Goal: Task Accomplishment & Management: Complete application form

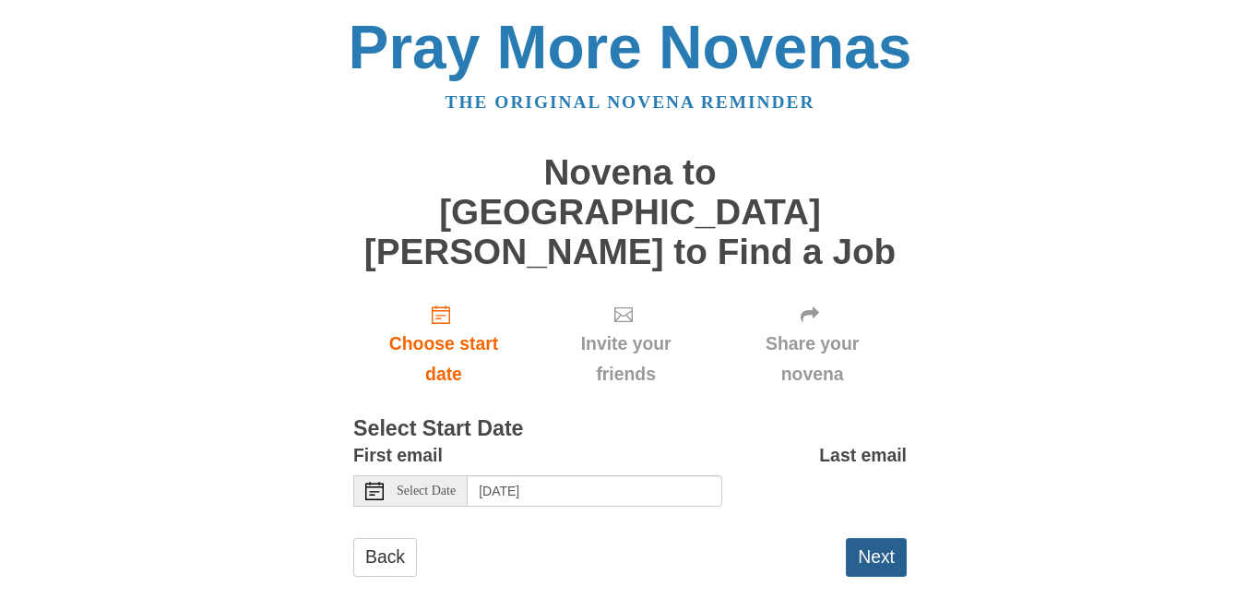
click at [867, 538] on button "Next" at bounding box center [876, 557] width 61 height 38
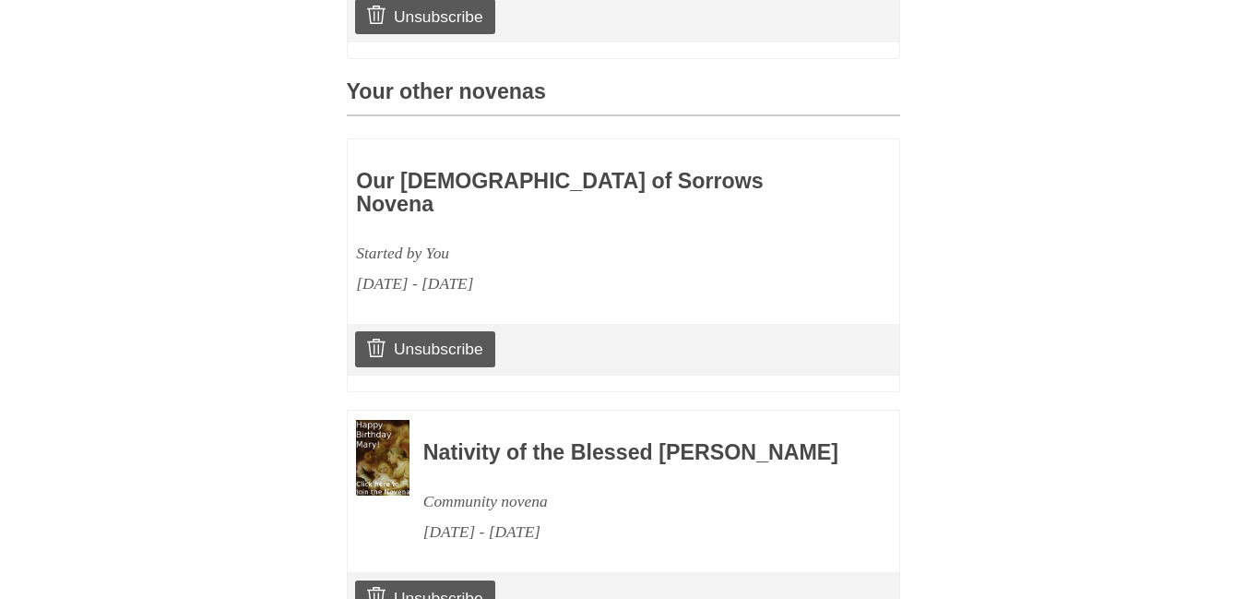
scroll to position [934, 0]
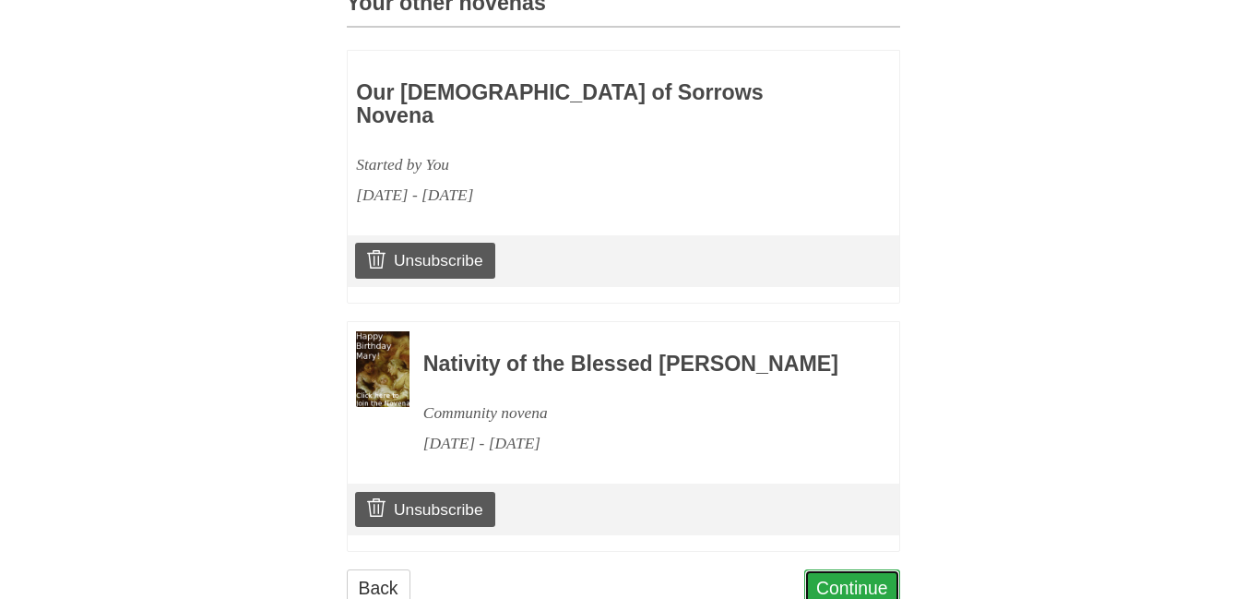
click at [852, 569] on link "Continue" at bounding box center [852, 588] width 96 height 38
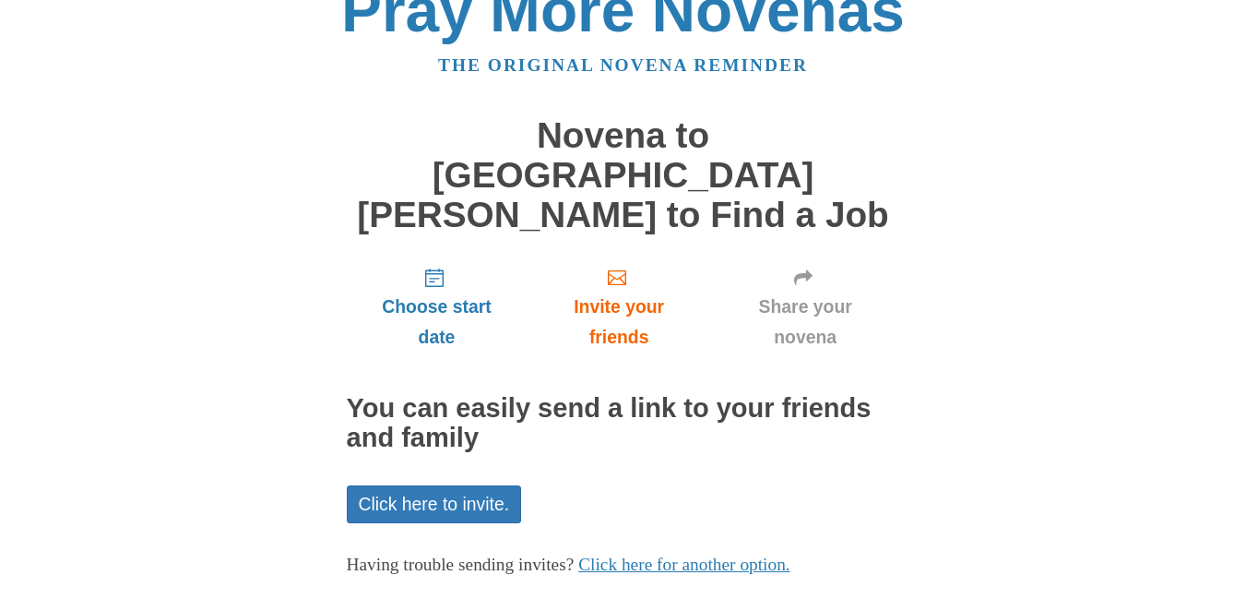
scroll to position [98, 0]
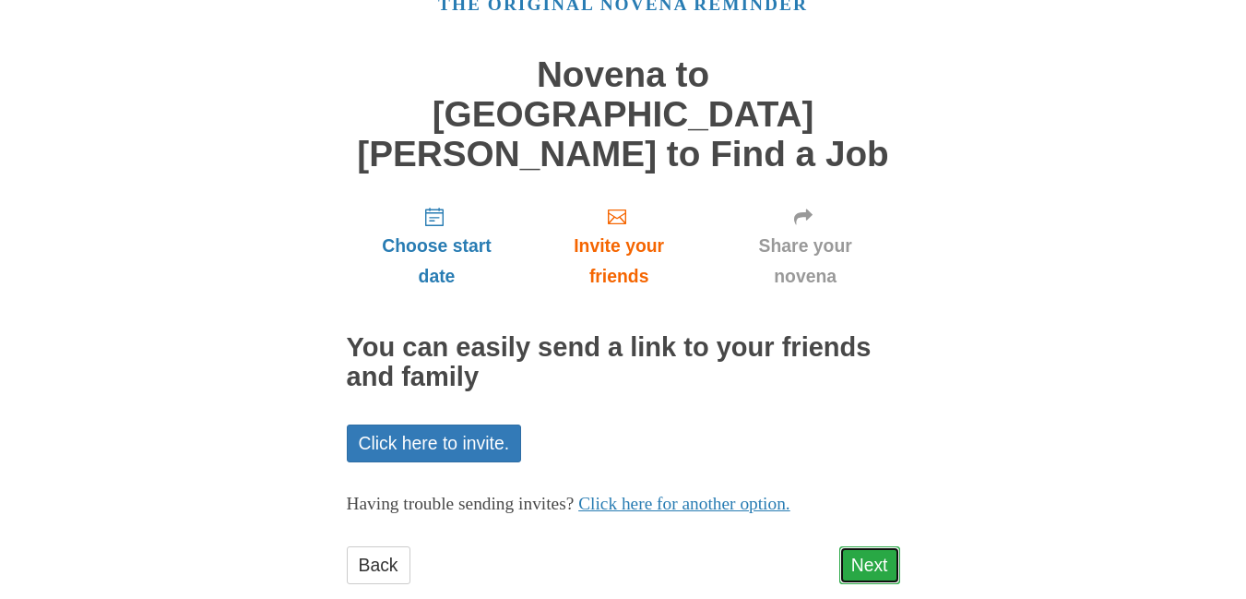
click at [878, 546] on link "Next" at bounding box center [869, 565] width 61 height 38
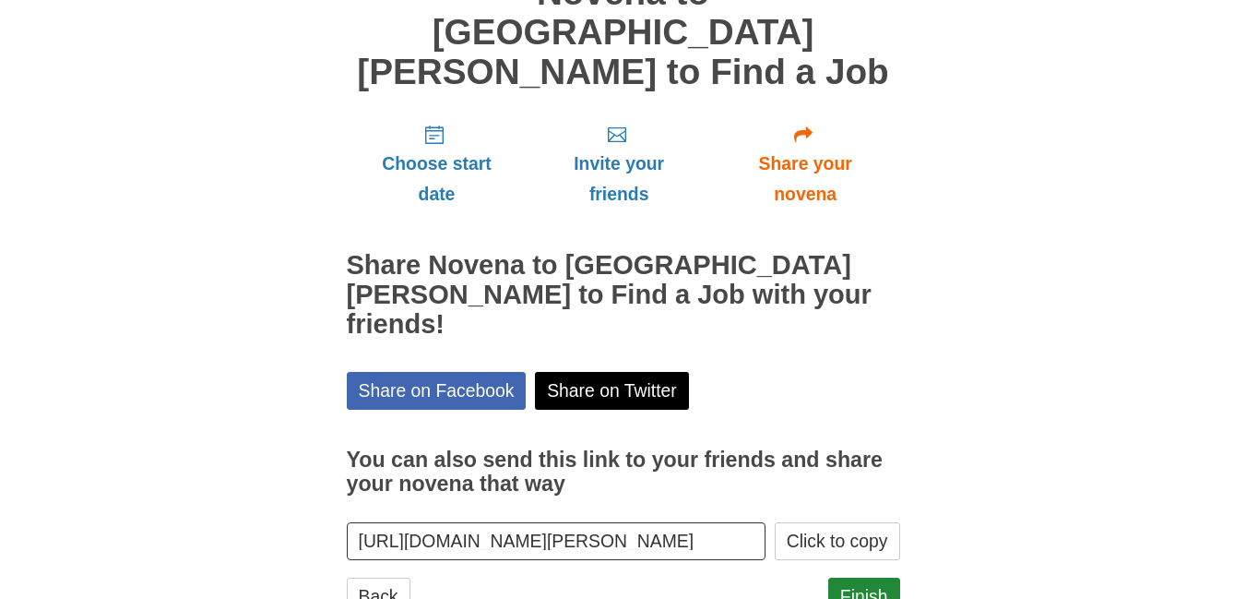
scroll to position [182, 0]
